Goal: Find specific page/section: Find specific page/section

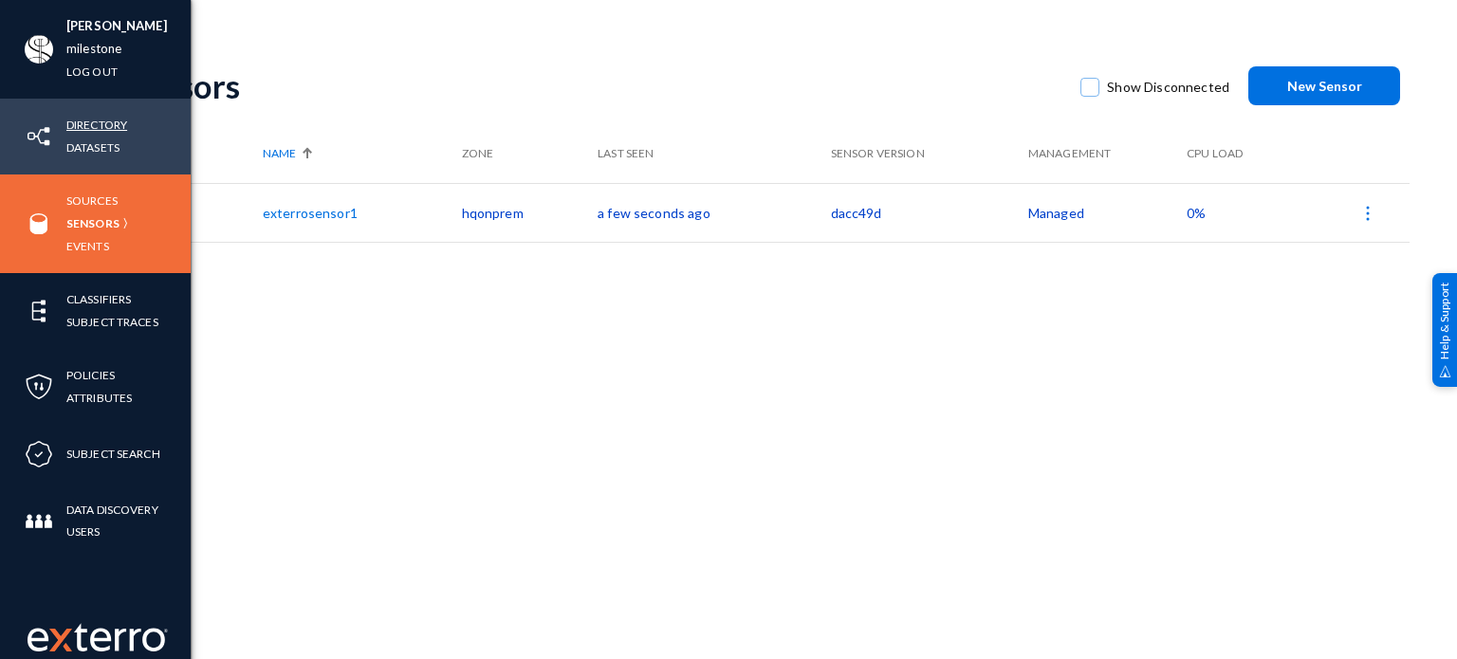
click at [93, 125] on link "Directory" at bounding box center [96, 125] width 61 height 22
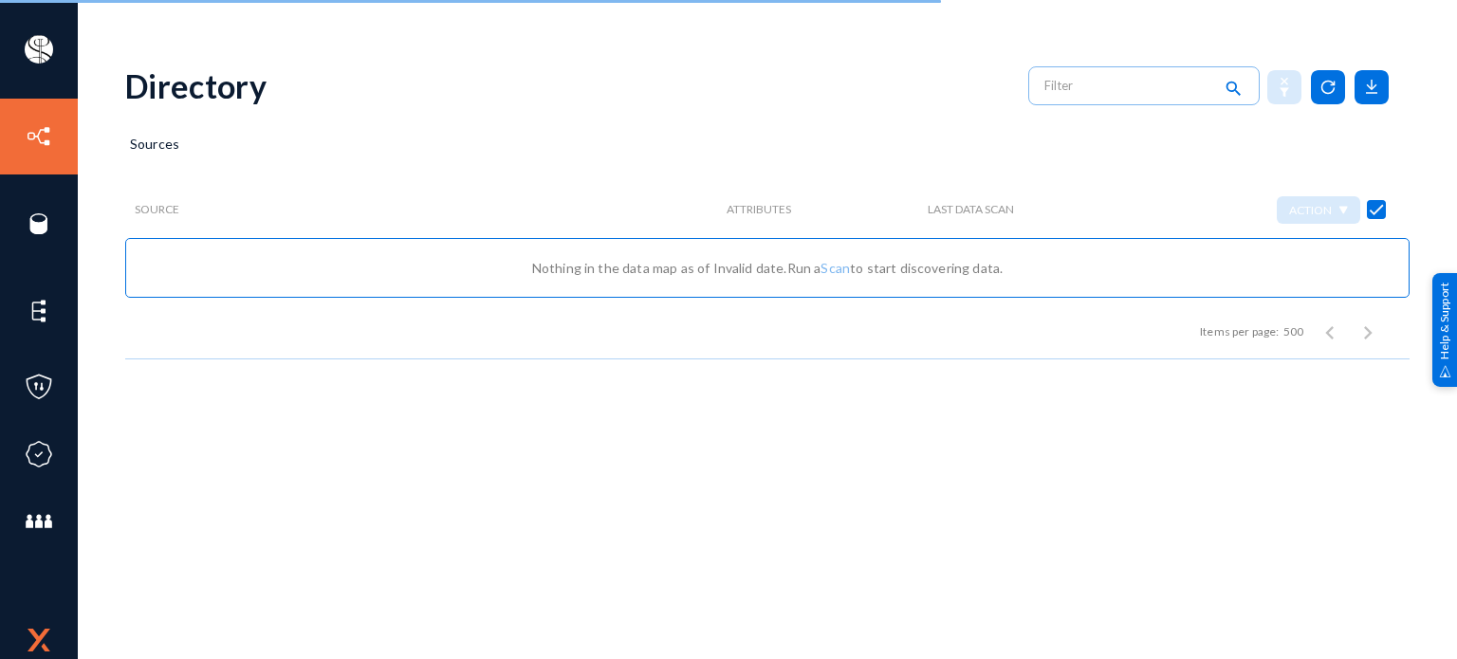
checkbox input "false"
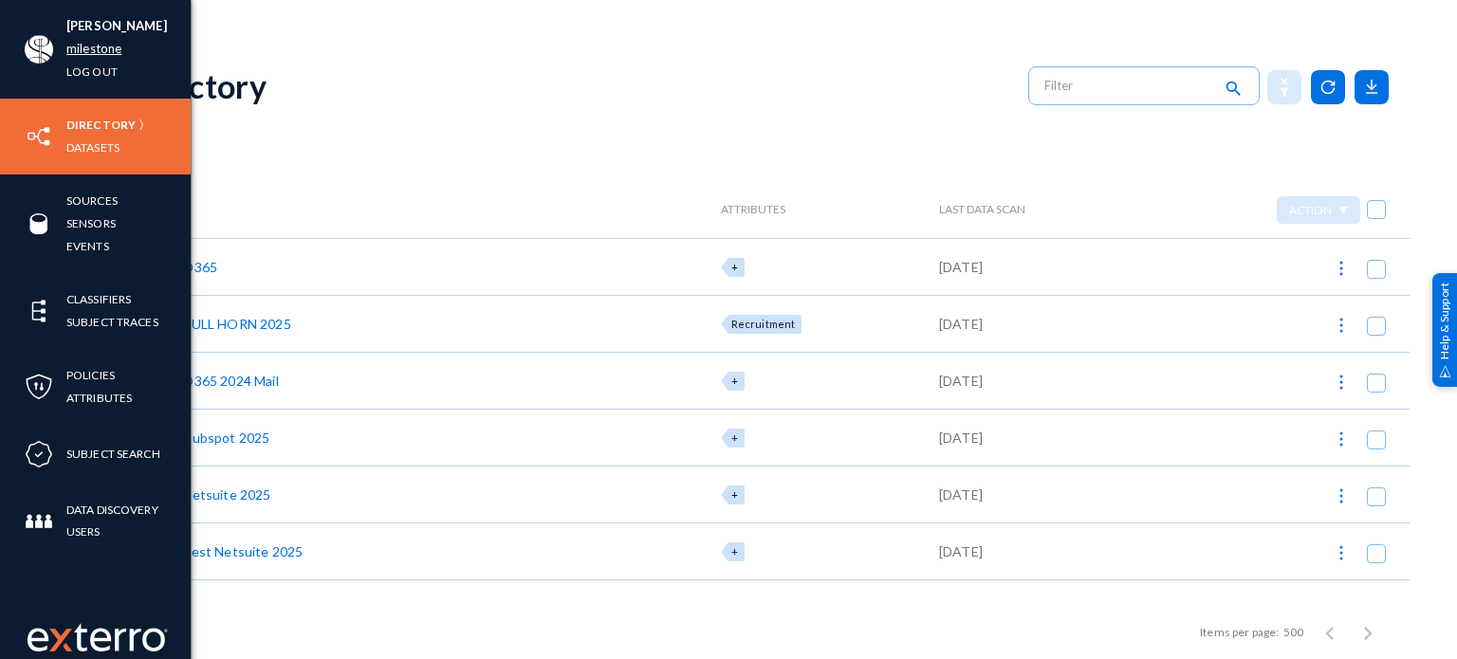
click at [92, 51] on link "milestone" at bounding box center [93, 49] width 55 height 22
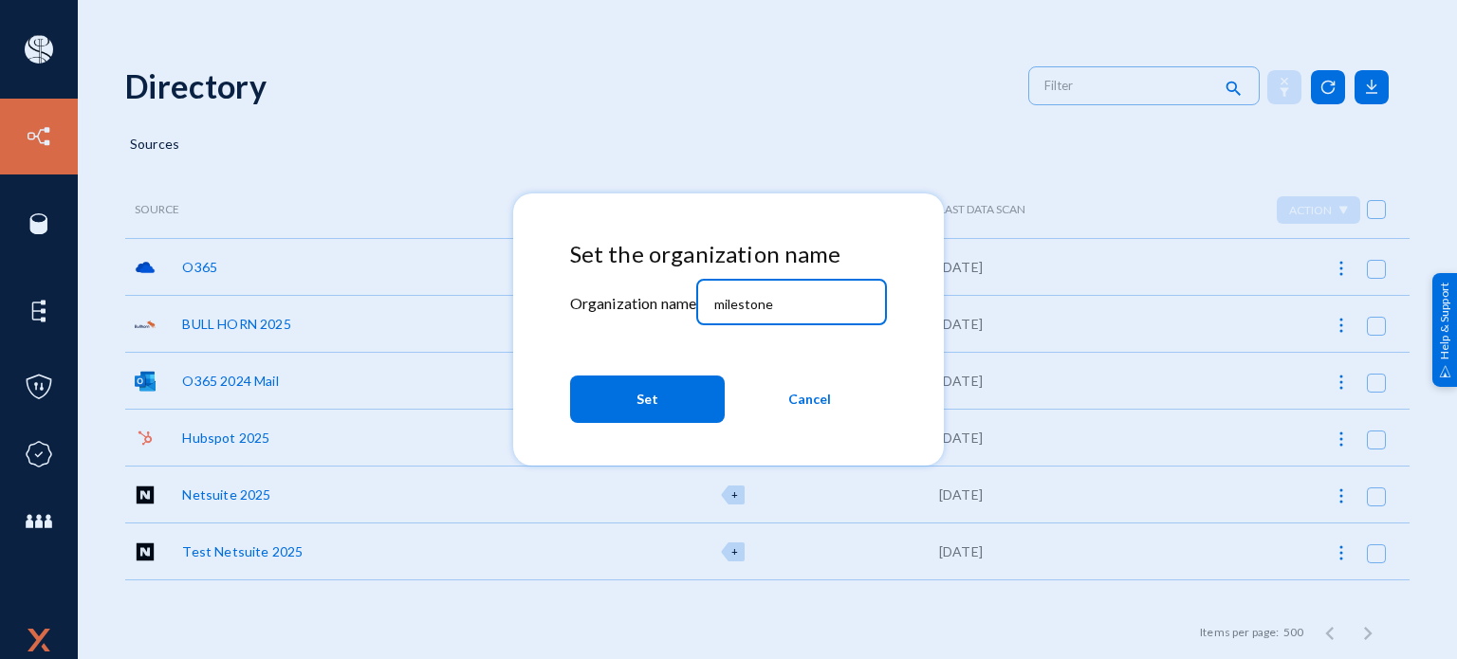
click at [814, 296] on input "milestone" at bounding box center [795, 304] width 163 height 17
type input "bhm"
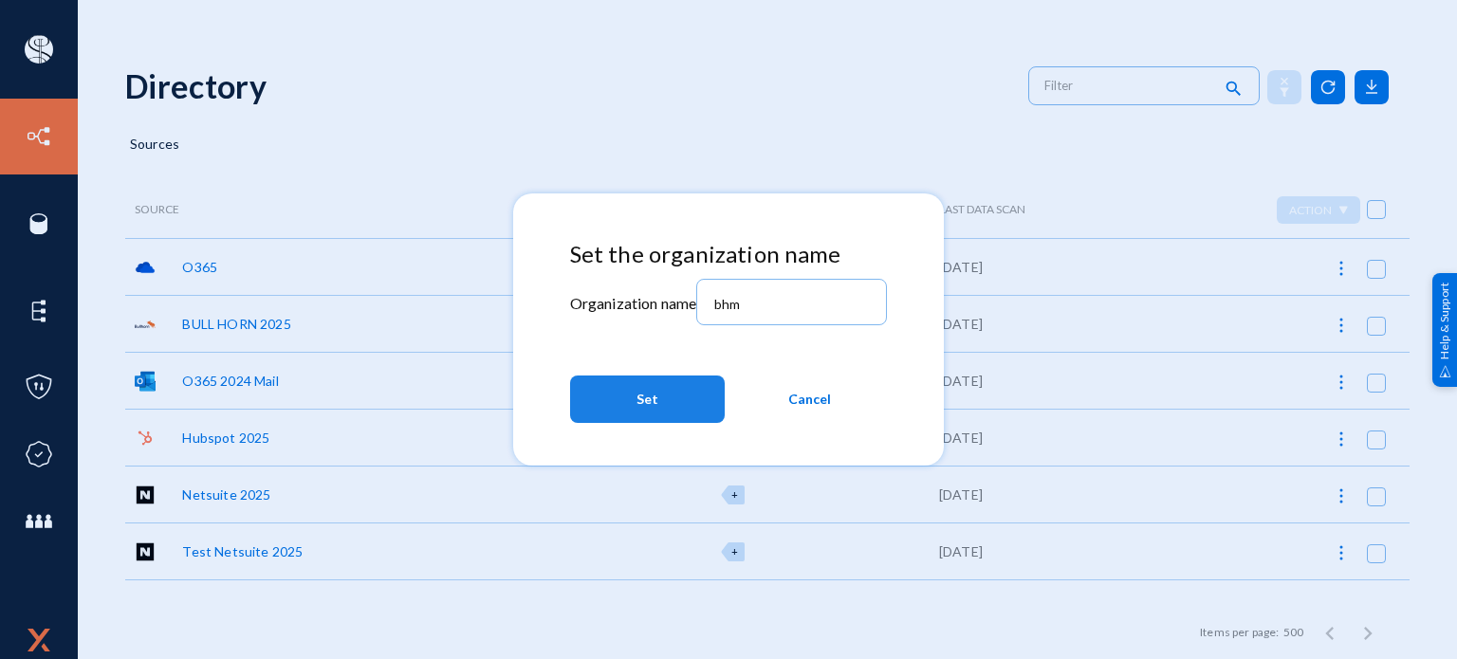
click at [626, 420] on button "Set" at bounding box center [647, 399] width 155 height 47
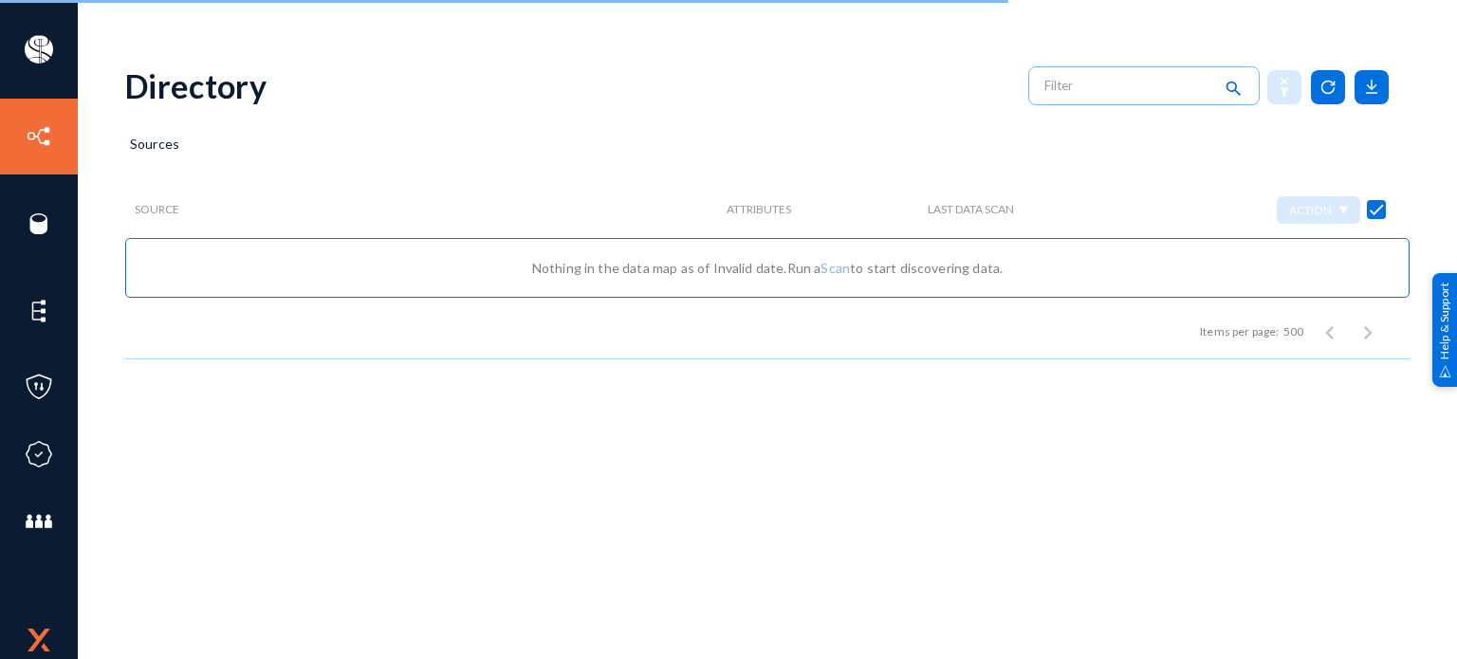
checkbox input "false"
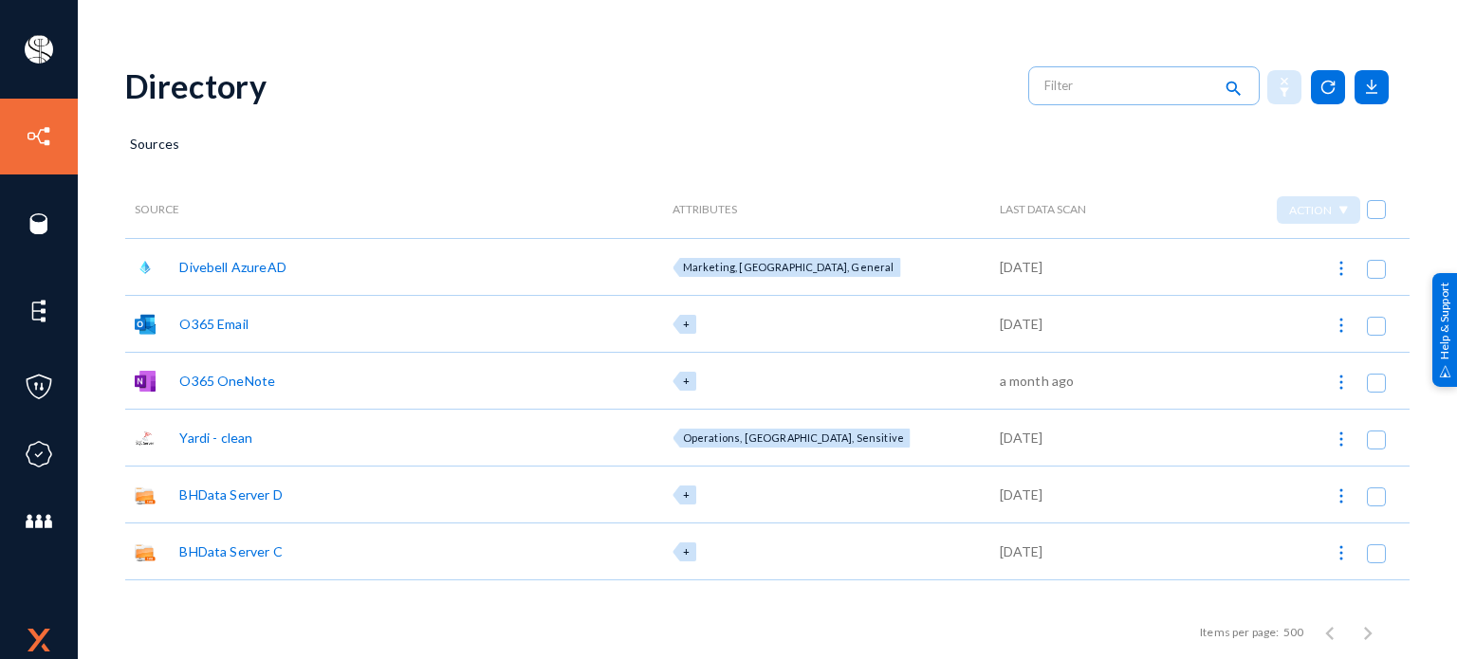
click at [831, 84] on div "Directory search" at bounding box center [767, 85] width 1284 height 77
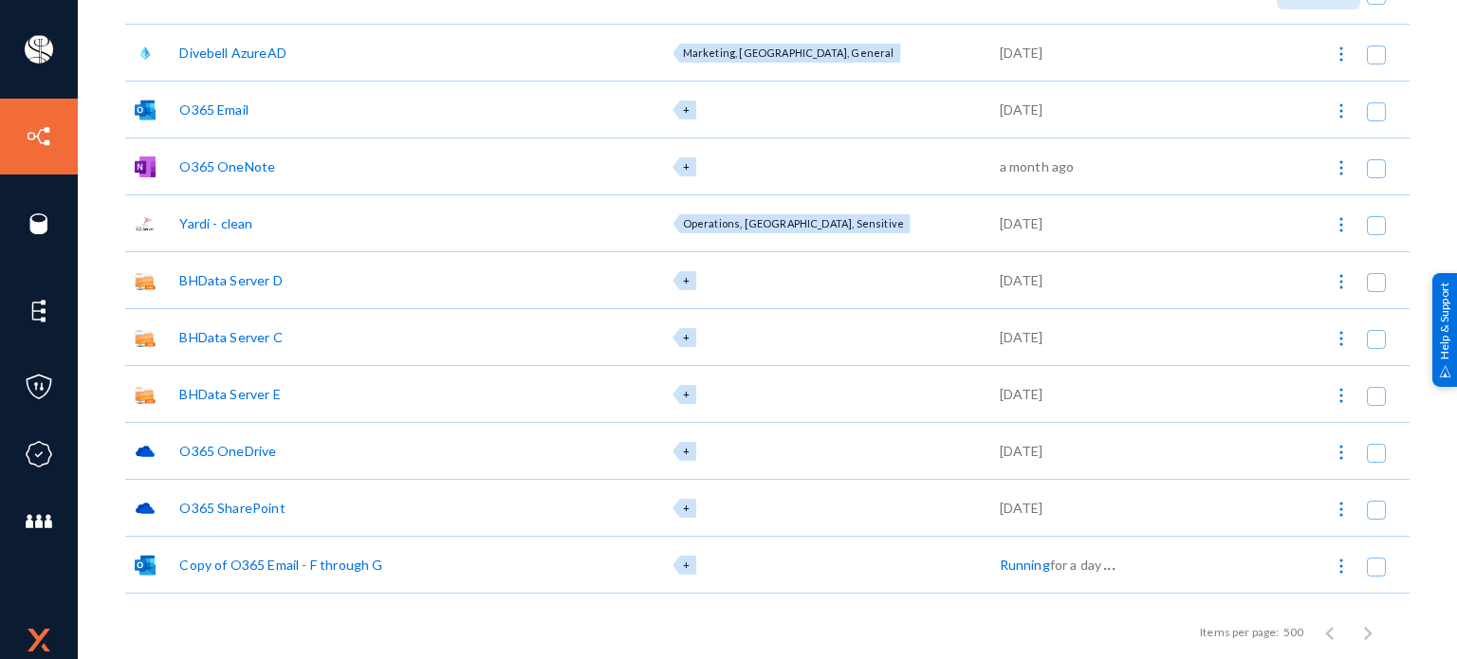
scroll to position [322, 0]
